Goal: Transaction & Acquisition: Book appointment/travel/reservation

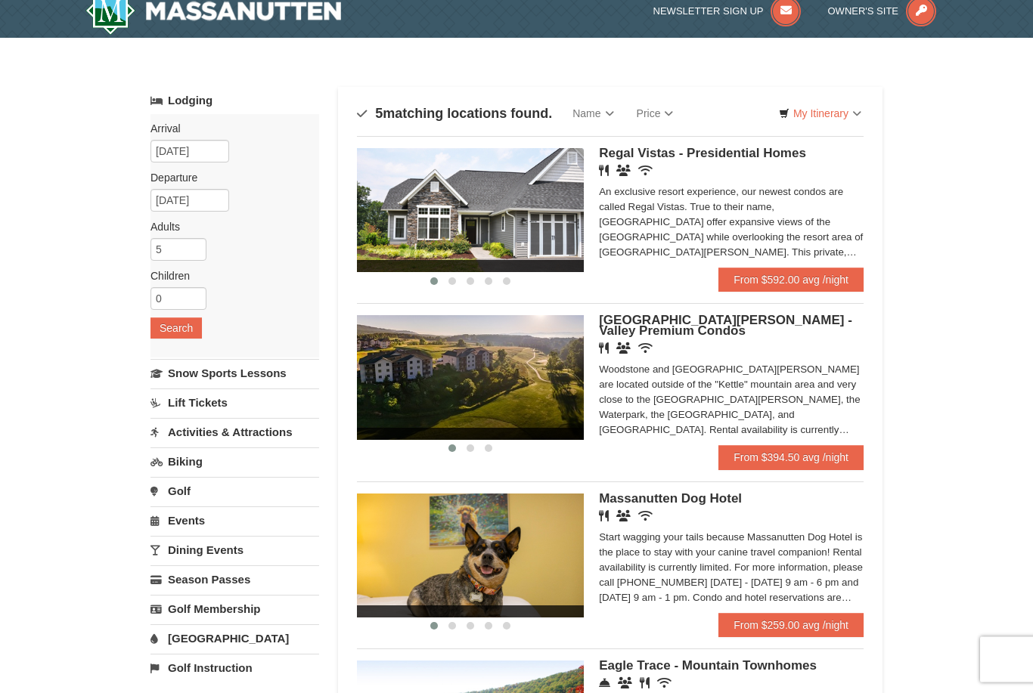
scroll to position [16, 0]
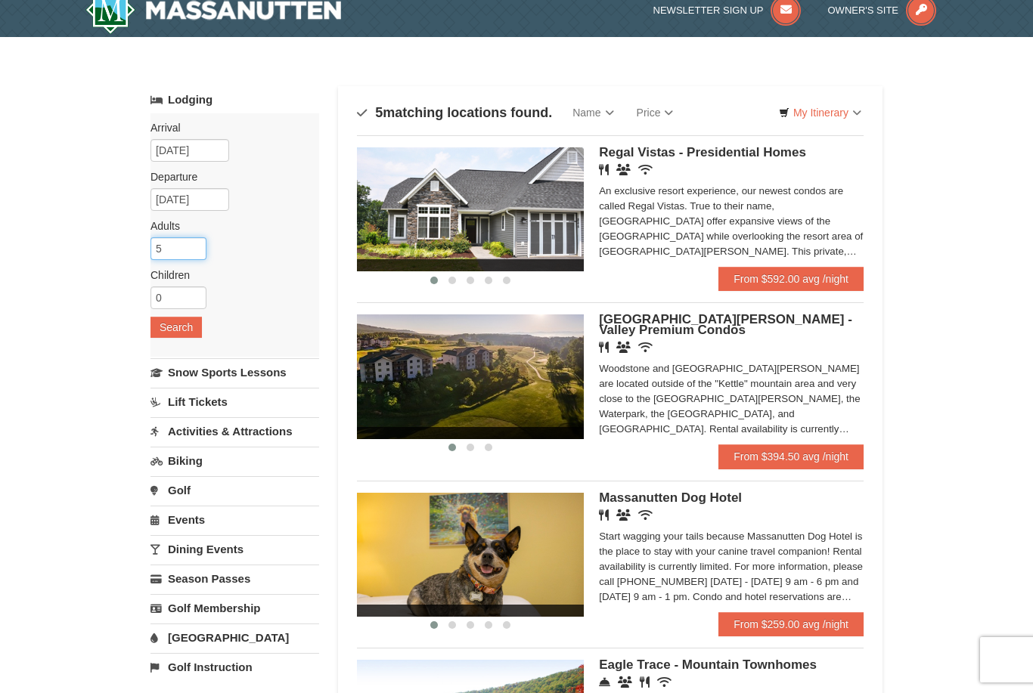
click at [177, 244] on input "5" at bounding box center [178, 248] width 56 height 23
type input "6"
click at [158, 331] on button "Search" at bounding box center [175, 327] width 51 height 21
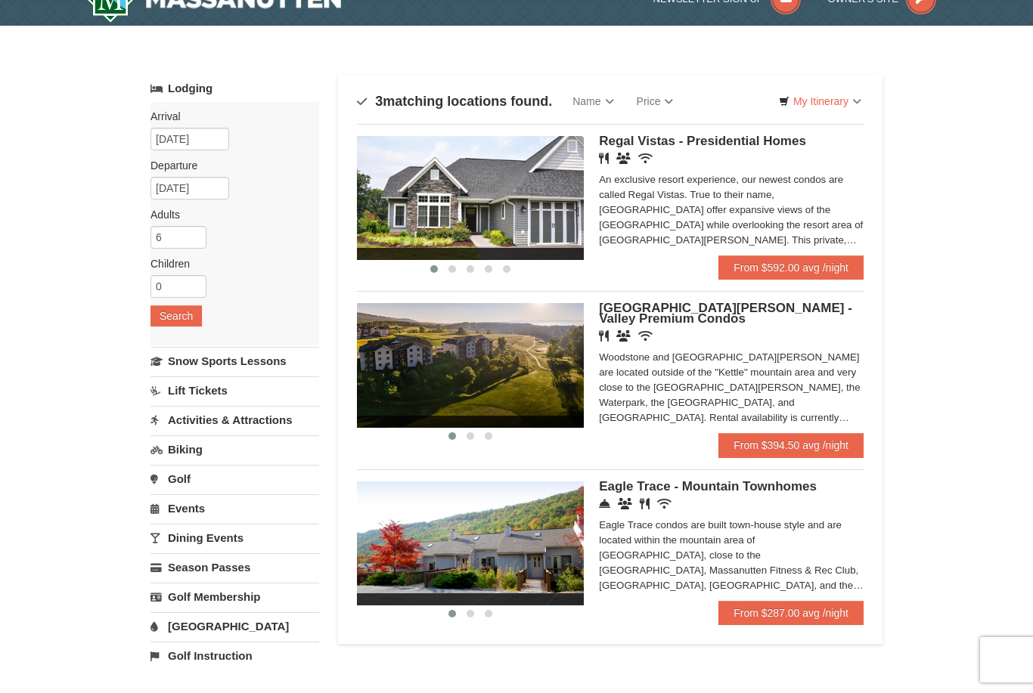
scroll to position [37, 0]
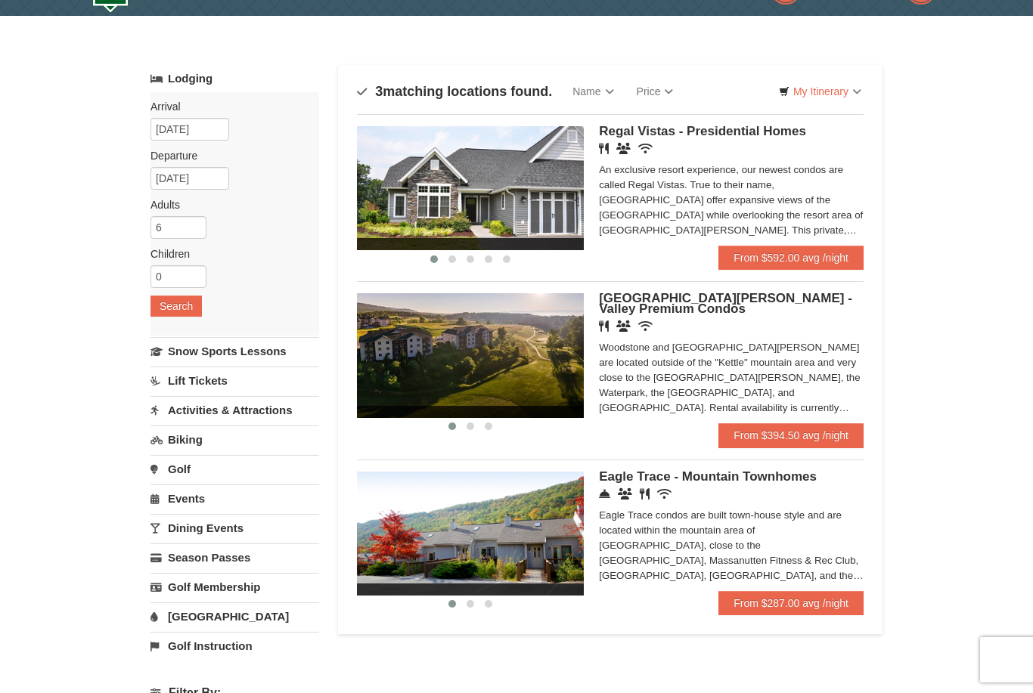
click at [833, 261] on link "From $592.00 avg /night" at bounding box center [790, 258] width 145 height 24
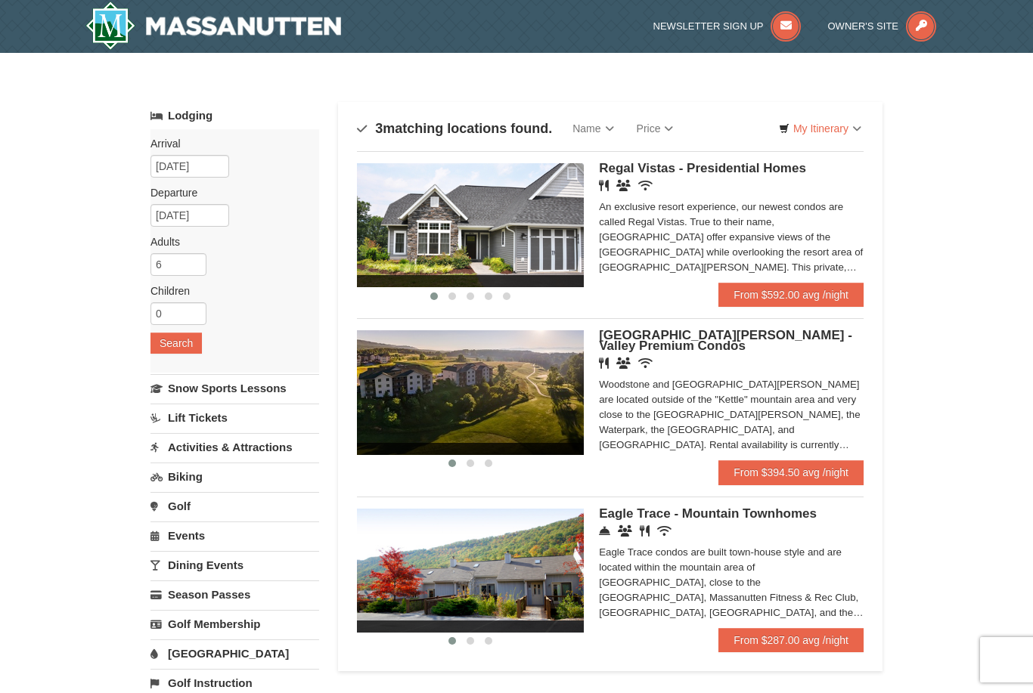
click at [841, 471] on link "From $394.50 avg /night" at bounding box center [790, 472] width 145 height 24
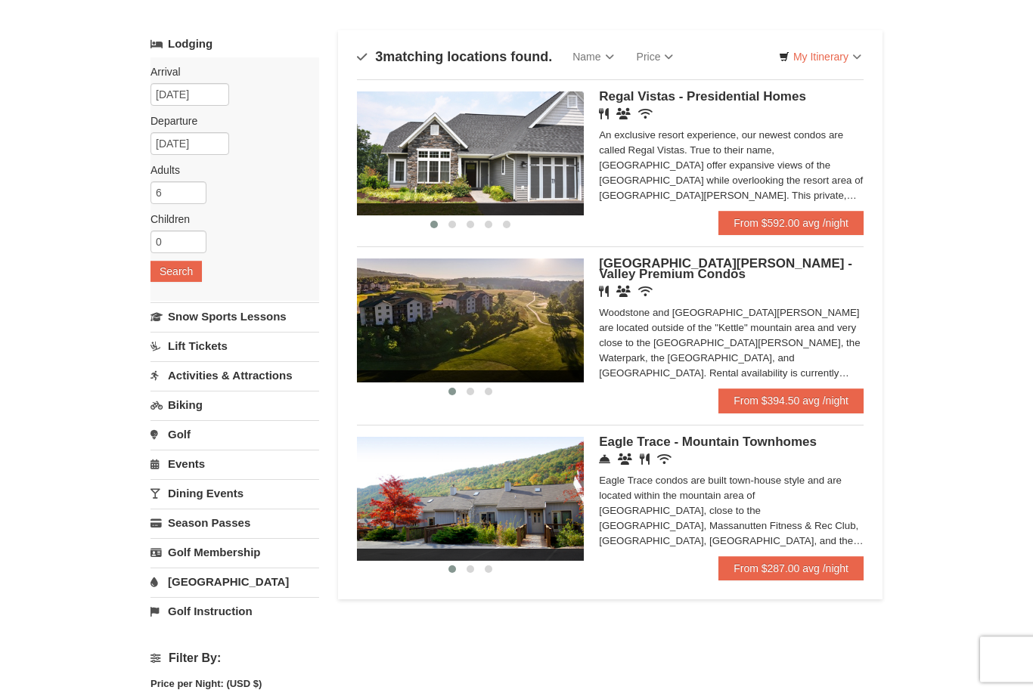
scroll to position [72, 0]
click at [495, 495] on img at bounding box center [470, 499] width 227 height 124
